Goal: Task Accomplishment & Management: Manage account settings

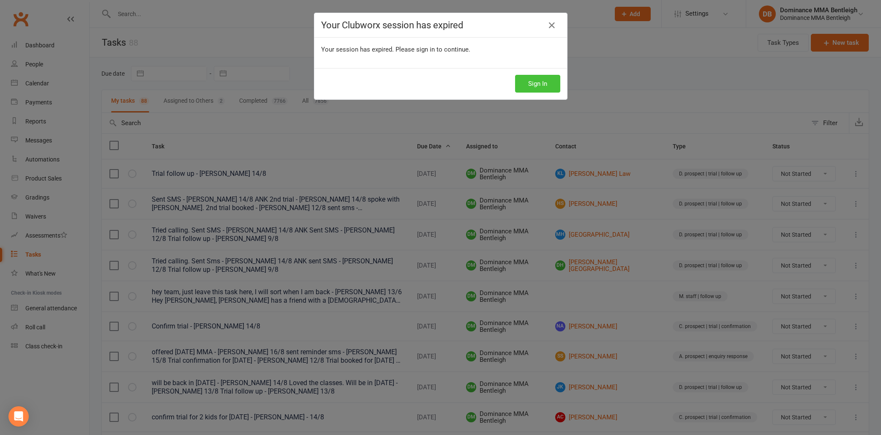
click at [538, 90] on button "Sign In" at bounding box center [537, 84] width 45 height 18
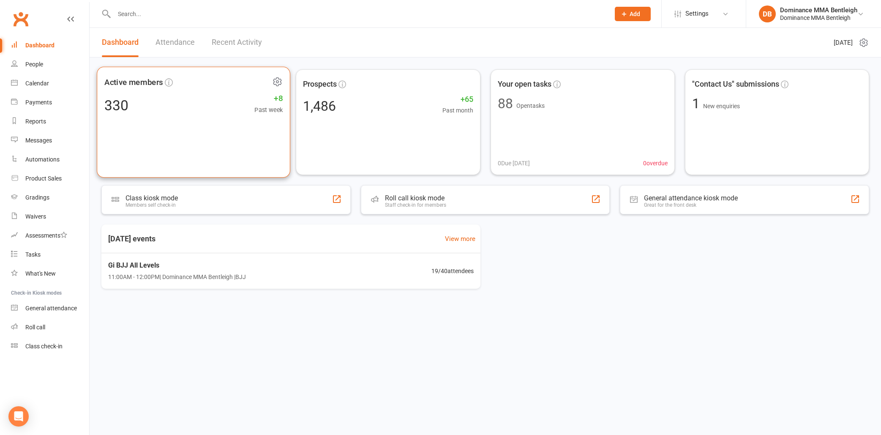
click at [253, 131] on div "Active members 330 +8 Past week" at bounding box center [193, 122] width 193 height 111
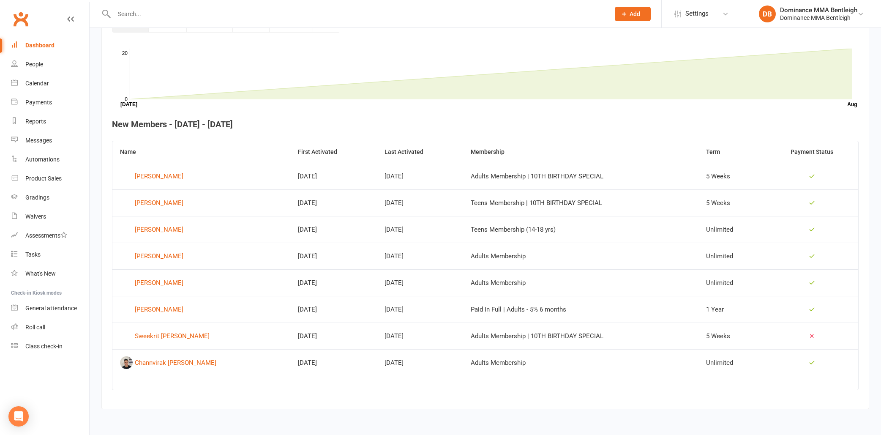
scroll to position [254, 0]
click at [179, 329] on div "Sweekrit Satapathy" at bounding box center [172, 335] width 75 height 13
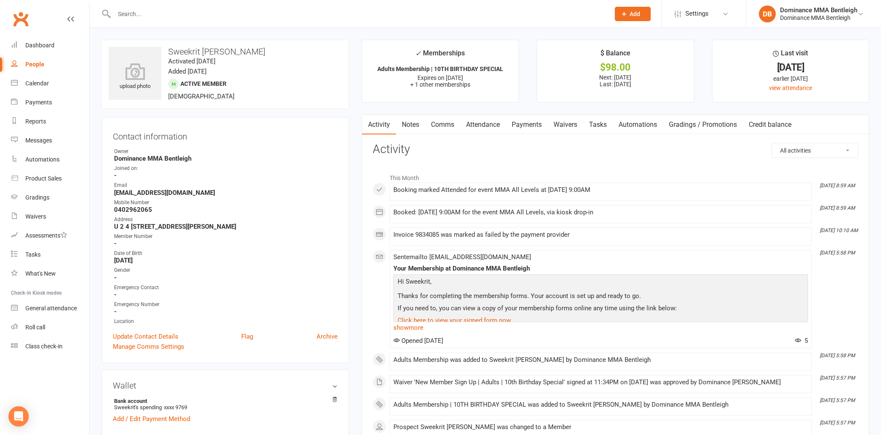
click at [519, 129] on link "Payments" at bounding box center [527, 124] width 42 height 19
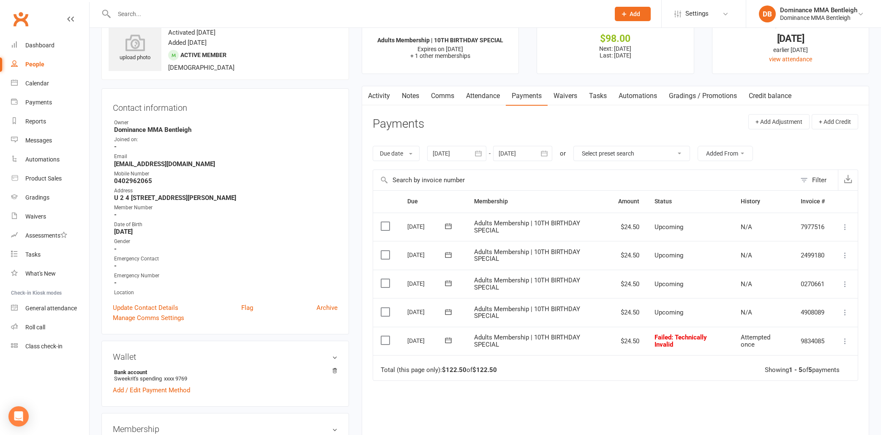
scroll to position [29, 0]
click at [19, 215] on link "Waivers" at bounding box center [50, 216] width 78 height 19
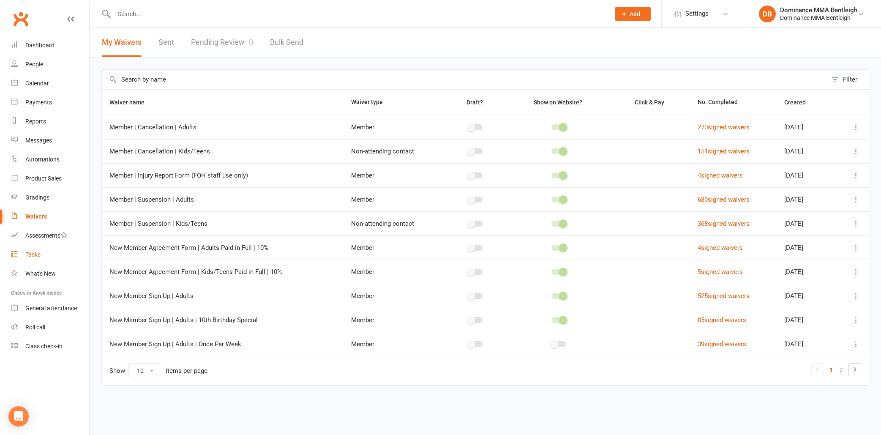
click at [33, 250] on link "Tasks" at bounding box center [50, 254] width 78 height 19
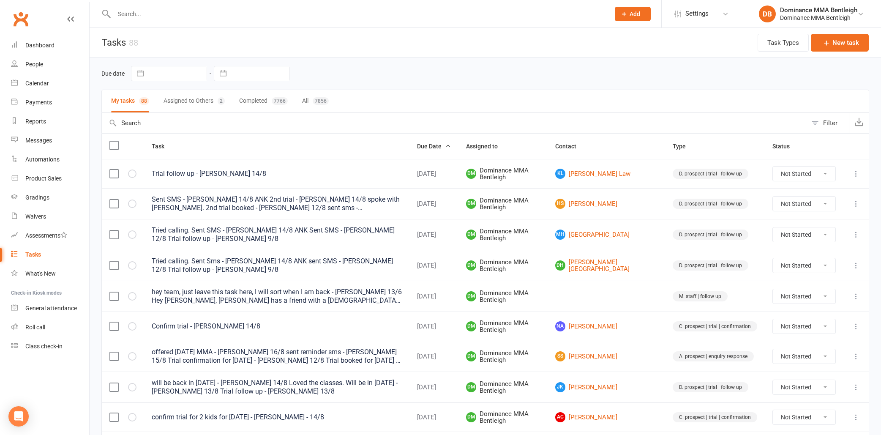
click at [438, 73] on div "Due date Navigate forward to interact with the calendar and select a date. Pres…" at bounding box center [484, 73] width 767 height 15
click at [857, 173] on icon at bounding box center [855, 173] width 8 height 8
drag, startPoint x: 837, startPoint y: 157, endPoint x: 816, endPoint y: 192, distance: 40.5
click at [816, 192] on link "View" at bounding box center [819, 190] width 84 height 17
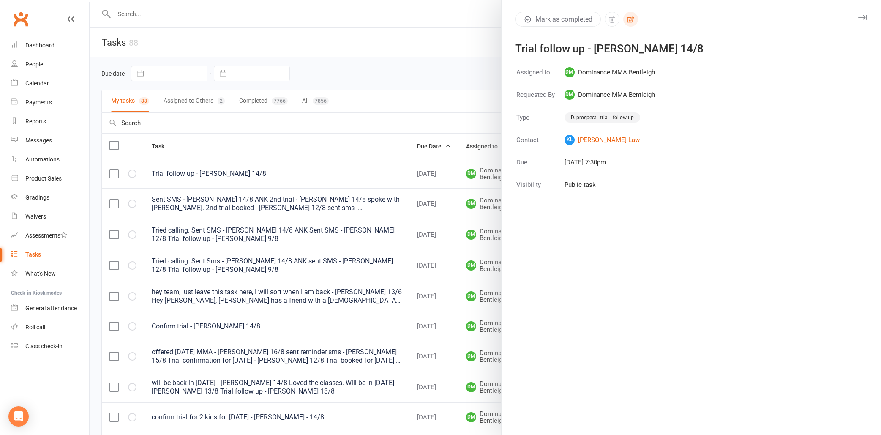
drag, startPoint x: 816, startPoint y: 192, endPoint x: 629, endPoint y: 19, distance: 254.9
click at [629, 19] on icon "button" at bounding box center [630, 20] width 8 height 8
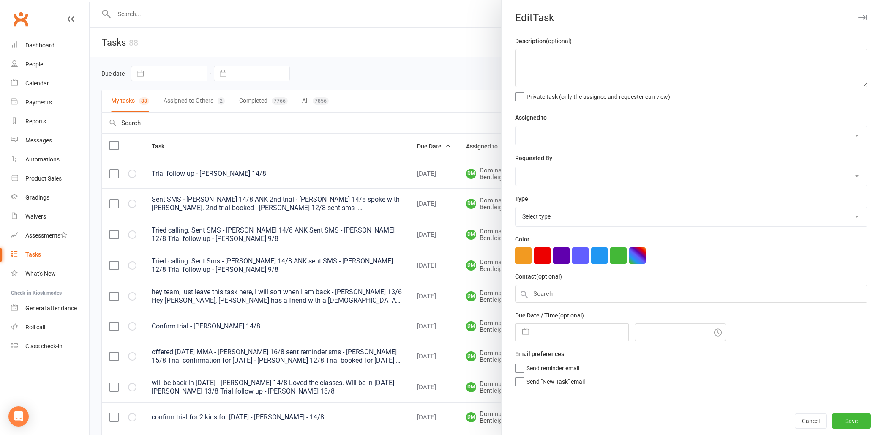
type textarea "Trial follow up - [PERSON_NAME] 14/8"
select select "24839"
type input "[DATE]"
type input "7:30pm"
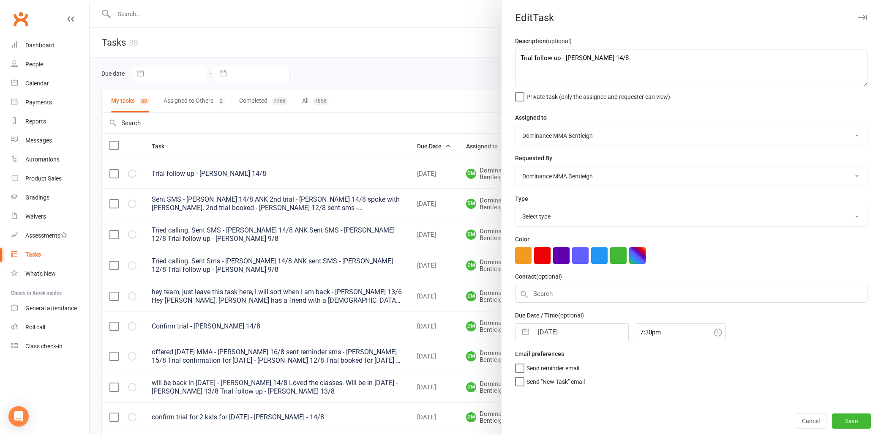
select select "13787"
click at [517, 56] on textarea "Trial follow up - [PERSON_NAME] 14/8" at bounding box center [691, 68] width 352 height 38
click at [522, 57] on textarea "Trial follow up - [PERSON_NAME] 14/8" at bounding box center [691, 68] width 352 height 38
click at [618, 61] on textarea "Trial follow up - [PERSON_NAME] 14/8" at bounding box center [691, 68] width 352 height 38
click at [601, 60] on textarea "Trial follow up - [PERSON_NAME] 14/8" at bounding box center [691, 68] width 352 height 38
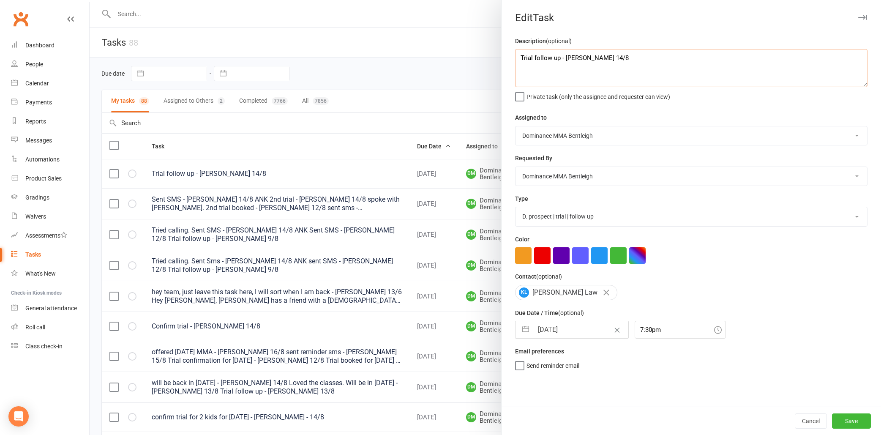
drag, startPoint x: 629, startPoint y: 19, endPoint x: 599, endPoint y: 59, distance: 50.1
click at [599, 59] on textarea "Trial follow up - [PERSON_NAME] 14/8" at bounding box center [691, 68] width 352 height 38
drag, startPoint x: 599, startPoint y: 59, endPoint x: 595, endPoint y: 58, distance: 4.3
click at [595, 58] on textarea "Trial follow up - [PERSON_NAME] 14/8" at bounding box center [691, 68] width 352 height 38
drag, startPoint x: 595, startPoint y: 58, endPoint x: 590, endPoint y: 56, distance: 5.7
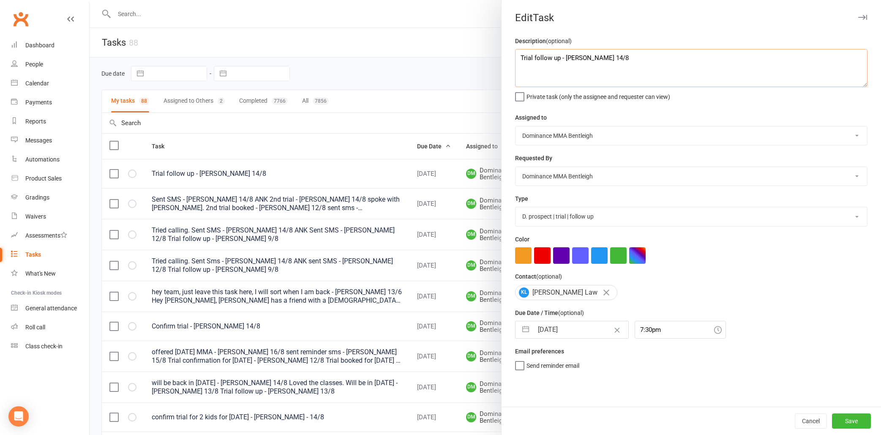
click at [590, 56] on textarea "Trial follow up - [PERSON_NAME] 14/8" at bounding box center [691, 68] width 352 height 38
click at [543, 56] on textarea "Trial follow up - [PERSON_NAME] 14/8" at bounding box center [691, 68] width 352 height 38
click at [811, 420] on button "Cancel" at bounding box center [810, 420] width 32 height 15
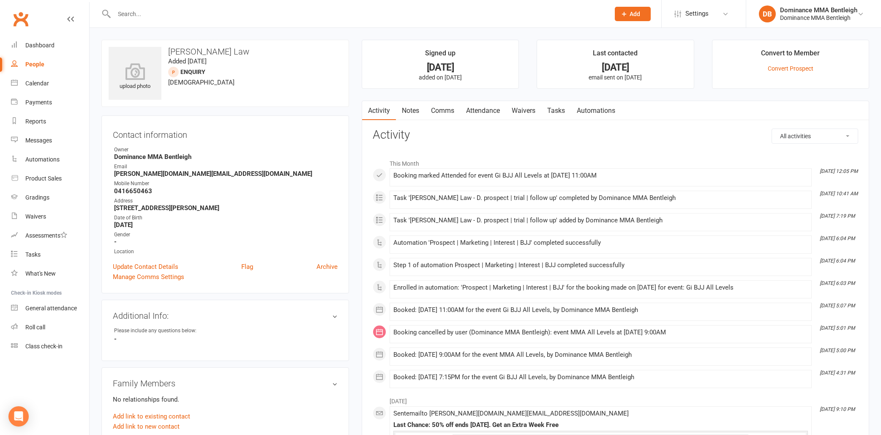
click at [553, 112] on link "Tasks" at bounding box center [556, 110] width 30 height 19
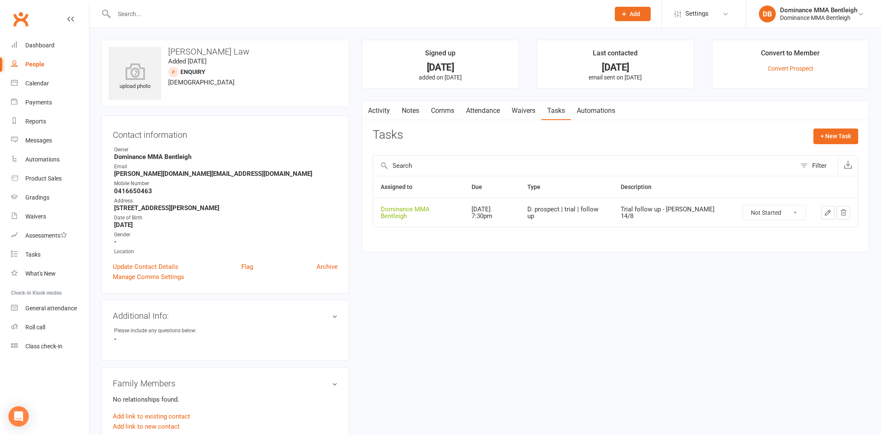
click at [826, 210] on icon "button" at bounding box center [828, 213] width 8 height 8
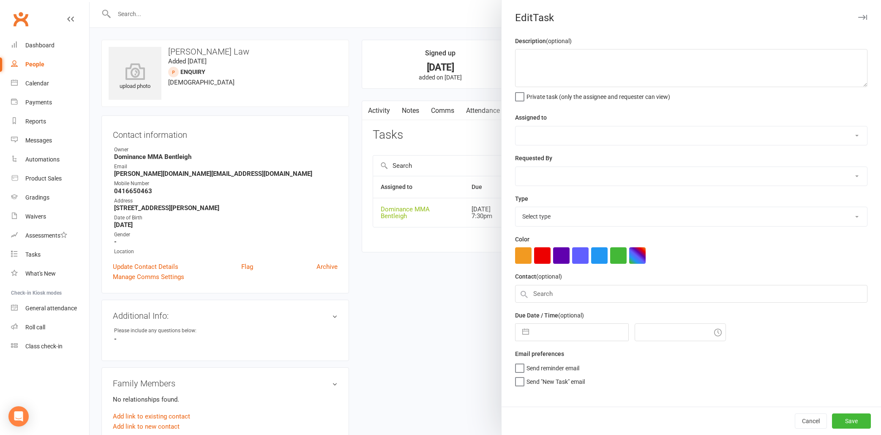
type textarea "Trial follow up - [PERSON_NAME] 14/8"
select select "24839"
type input "[DATE]"
type input "7:30pm"
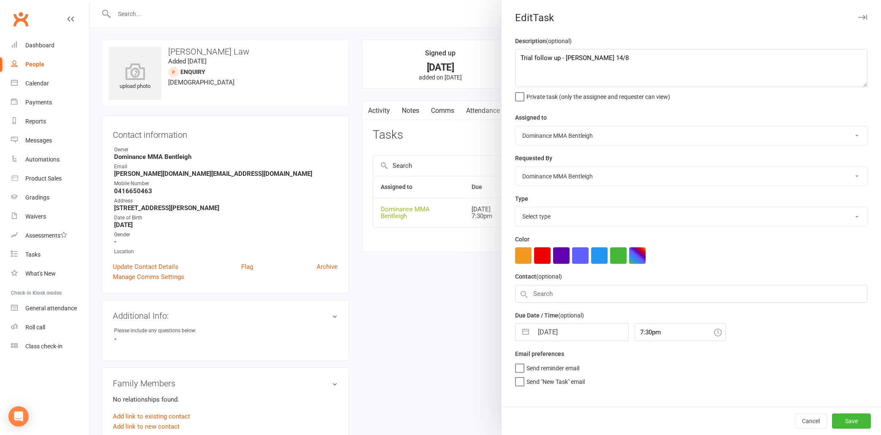
select select "13787"
drag, startPoint x: 0, startPoint y: 0, endPoint x: 517, endPoint y: 56, distance: 519.5
click at [517, 56] on textarea "Trial follow up - [PERSON_NAME] 14/8" at bounding box center [691, 68] width 352 height 38
click at [519, 57] on textarea "Trial follow up - [PERSON_NAME] 14/8" at bounding box center [691, 68] width 352 height 38
drag, startPoint x: 519, startPoint y: 57, endPoint x: 523, endPoint y: 59, distance: 4.7
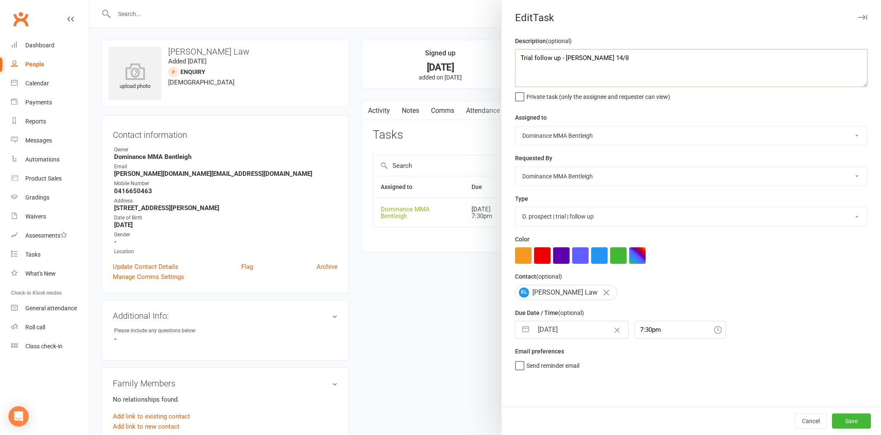
click at [523, 59] on textarea "Trial follow up - [PERSON_NAME] 14/8" at bounding box center [691, 68] width 352 height 38
click at [556, 58] on textarea "Trial follow up - [PERSON_NAME] 14/8" at bounding box center [691, 68] width 352 height 38
drag, startPoint x: 523, startPoint y: 59, endPoint x: 563, endPoint y: 58, distance: 40.6
click at [563, 58] on textarea "Trial follow up - [PERSON_NAME] 14/8" at bounding box center [691, 68] width 352 height 38
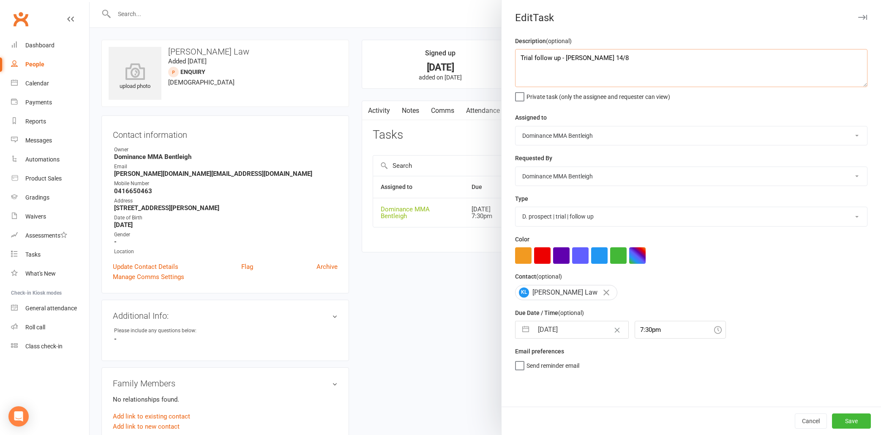
scroll to position [7, 0]
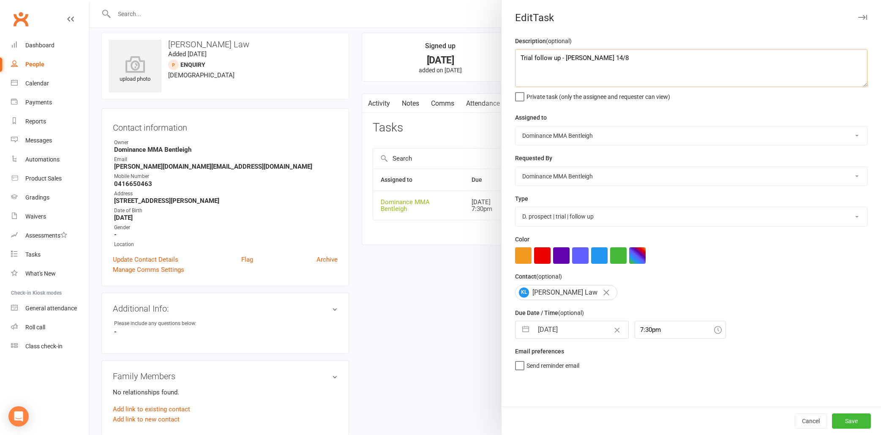
drag, startPoint x: 563, startPoint y: 58, endPoint x: 586, endPoint y: 57, distance: 22.4
click at [586, 57] on textarea "Trial follow up - [PERSON_NAME] 14/8" at bounding box center [691, 68] width 352 height 38
drag, startPoint x: 586, startPoint y: 57, endPoint x: 557, endPoint y: 54, distance: 28.8
click at [550, 52] on textarea "Trial follow up - [PERSON_NAME] 14/8" at bounding box center [691, 68] width 352 height 38
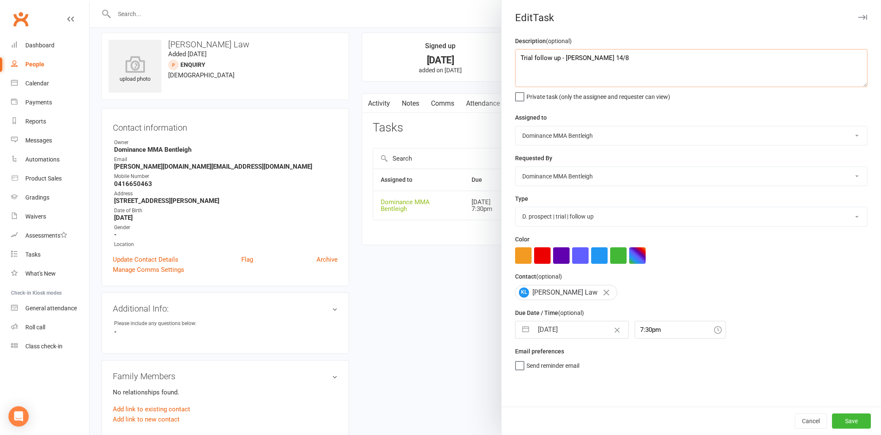
click at [557, 56] on textarea "Trial follow up - [PERSON_NAME] 14/8" at bounding box center [691, 68] width 352 height 38
click at [556, 59] on textarea "Trial follow up - [PERSON_NAME] 14/8" at bounding box center [691, 68] width 352 height 38
click at [555, 59] on textarea "Trial follow up - [PERSON_NAME] 14/8" at bounding box center [691, 68] width 352 height 38
drag, startPoint x: 555, startPoint y: 59, endPoint x: 536, endPoint y: 57, distance: 19.6
click at [536, 57] on textarea "Trial follow up - [PERSON_NAME] 14/8" at bounding box center [691, 68] width 352 height 38
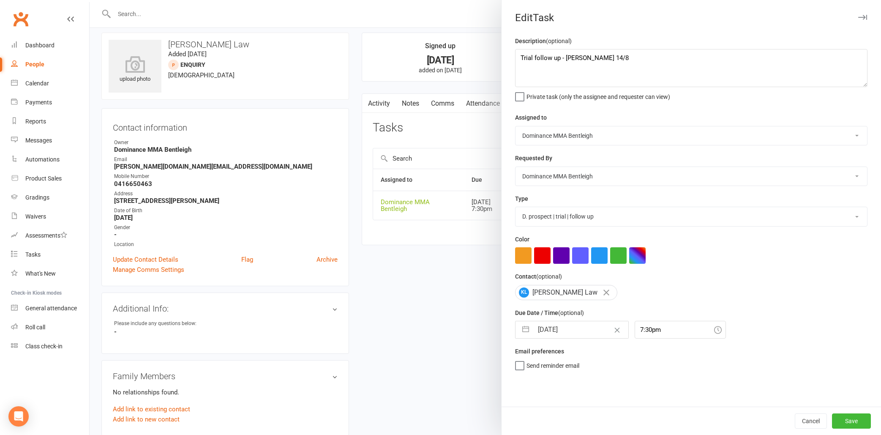
drag, startPoint x: 536, startPoint y: 57, endPoint x: 553, endPoint y: 58, distance: 17.4
click at [553, 58] on div "Description (optional) Trial follow up - [PERSON_NAME] 14/8 Private task (only …" at bounding box center [690, 221] width 379 height 370
drag, startPoint x: 553, startPoint y: 58, endPoint x: 587, endPoint y: 58, distance: 34.2
click at [587, 58] on textarea "Trial follow up - [PERSON_NAME] 14/8" at bounding box center [691, 68] width 352 height 38
click at [587, 60] on textarea "Trial follow up - [PERSON_NAME] 14/8" at bounding box center [691, 68] width 352 height 38
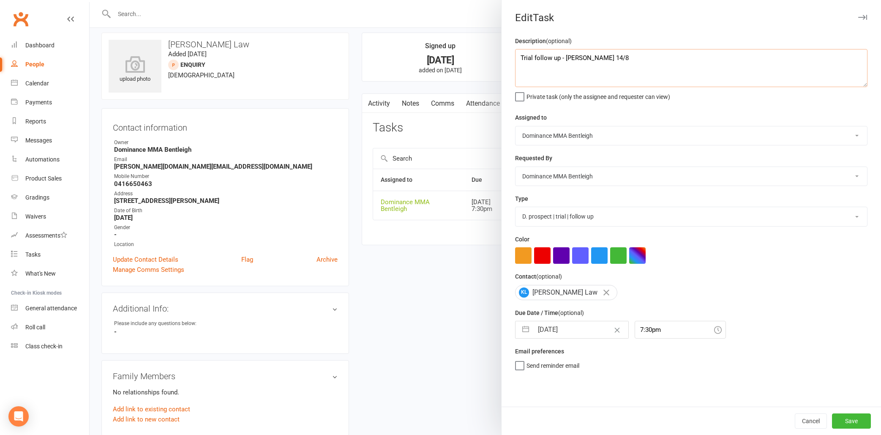
click at [586, 58] on textarea "Trial follow up - [PERSON_NAME] 14/8" at bounding box center [691, 68] width 352 height 38
drag, startPoint x: 587, startPoint y: 58, endPoint x: 664, endPoint y: 63, distance: 77.4
click at [664, 63] on textarea "Trial follow up - [PERSON_NAME] 14/8" at bounding box center [691, 68] width 352 height 38
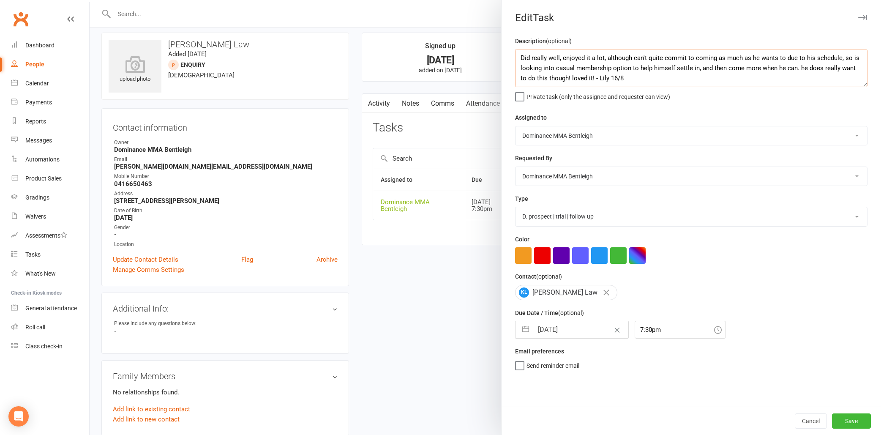
click at [519, 56] on textarea "Did really well, enjoyed it a lot, although can't quite commit to coming as muc…" at bounding box center [691, 68] width 352 height 38
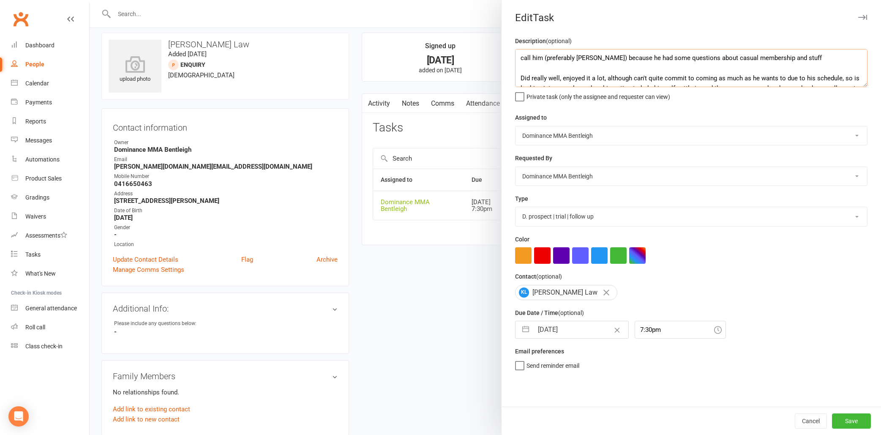
drag, startPoint x: 664, startPoint y: 63, endPoint x: 759, endPoint y: 58, distance: 94.7
click at [759, 58] on textarea "call him (preferably [PERSON_NAME]) because he had some questions about casual …" at bounding box center [691, 68] width 352 height 38
click at [702, 58] on textarea "call him (preferably [PERSON_NAME]) because he had some questions about casuals…" at bounding box center [691, 68] width 352 height 38
drag, startPoint x: 759, startPoint y: 58, endPoint x: 793, endPoint y: 53, distance: 34.2
click at [793, 53] on textarea "call him (preferably [PERSON_NAME]) because he had some questions about doing c…" at bounding box center [691, 68] width 352 height 38
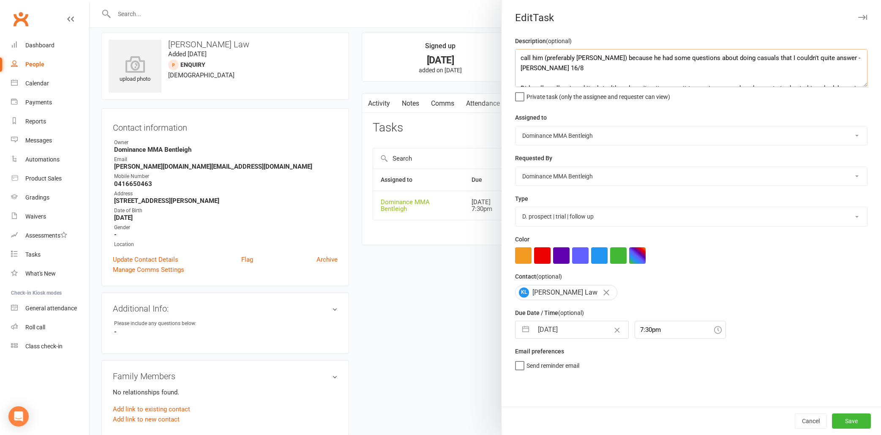
type textarea "call him (preferably [PERSON_NAME]) because he had some questions about doing c…"
select select "6"
select select "2025"
select select "7"
select select "2025"
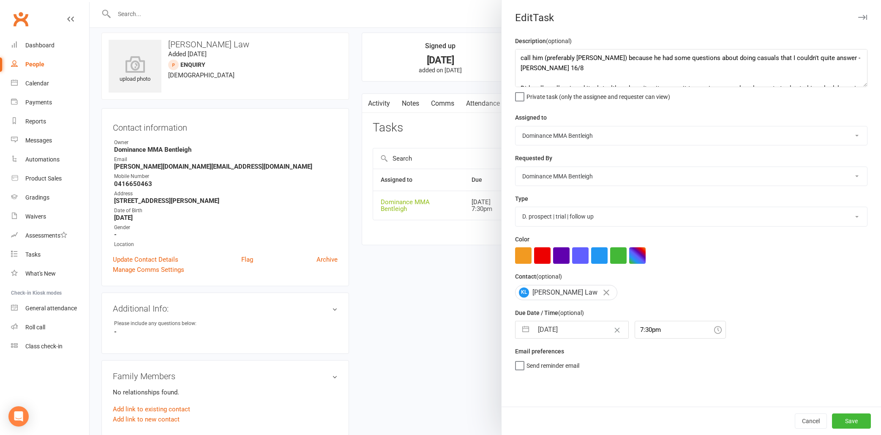
select select "8"
select select "2025"
click at [574, 328] on input "[DATE]" at bounding box center [580, 329] width 95 height 17
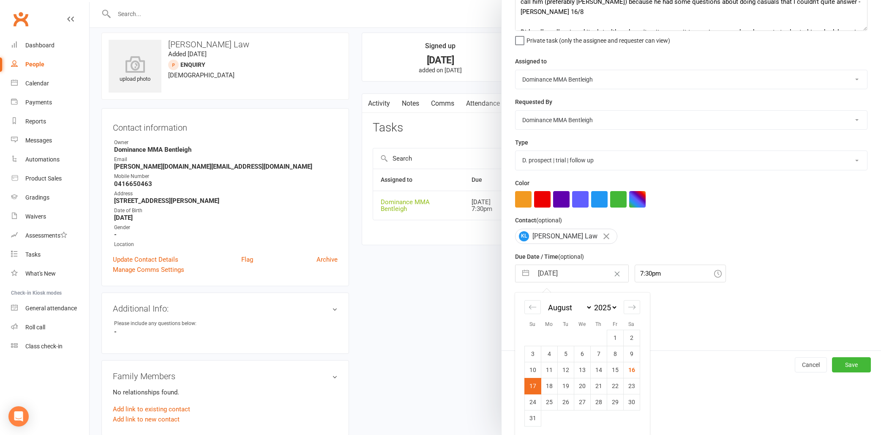
scroll to position [56, 0]
drag, startPoint x: 793, startPoint y: 53, endPoint x: 554, endPoint y: 382, distance: 406.4
click at [554, 382] on td "18" at bounding box center [549, 386] width 16 height 16
type input "[DATE]"
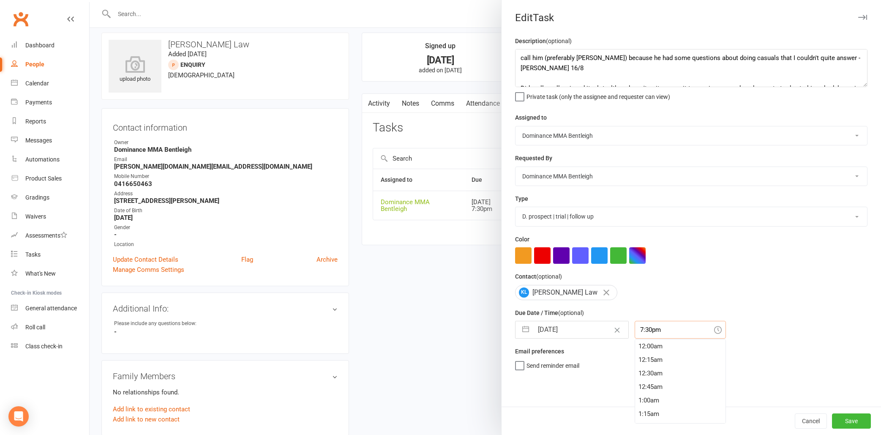
click at [661, 332] on input "7:30pm" at bounding box center [679, 330] width 91 height 18
click at [647, 365] on div "4:00pm" at bounding box center [680, 363] width 90 height 14
type input "4:00pm"
click at [846, 422] on button "Save" at bounding box center [851, 420] width 39 height 15
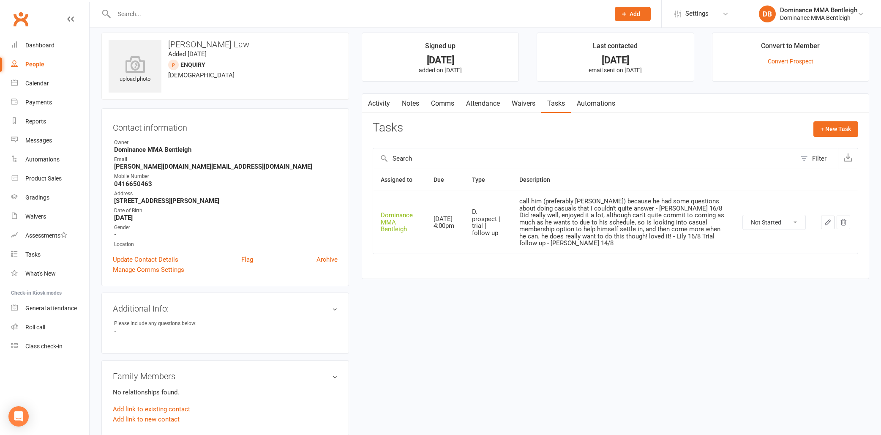
click at [23, 215] on link "Waivers" at bounding box center [50, 216] width 78 height 19
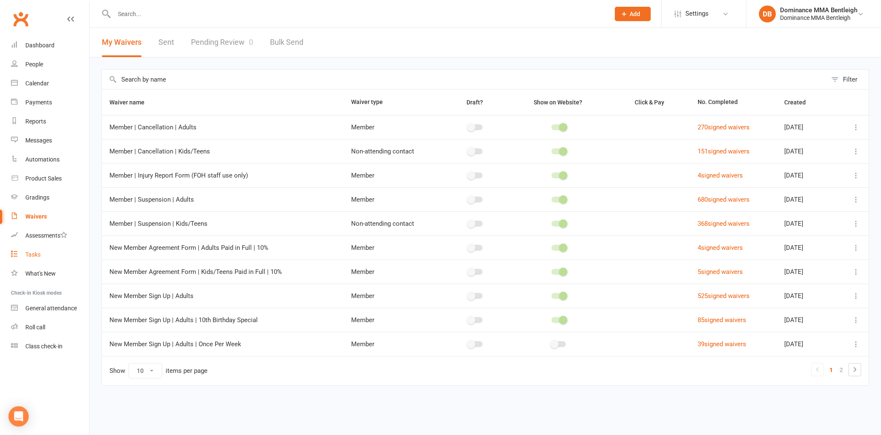
drag, startPoint x: 554, startPoint y: 382, endPoint x: 35, endPoint y: 253, distance: 534.3
click at [35, 253] on div "Tasks" at bounding box center [32, 254] width 15 height 7
